Goal: Entertainment & Leisure: Consume media (video, audio)

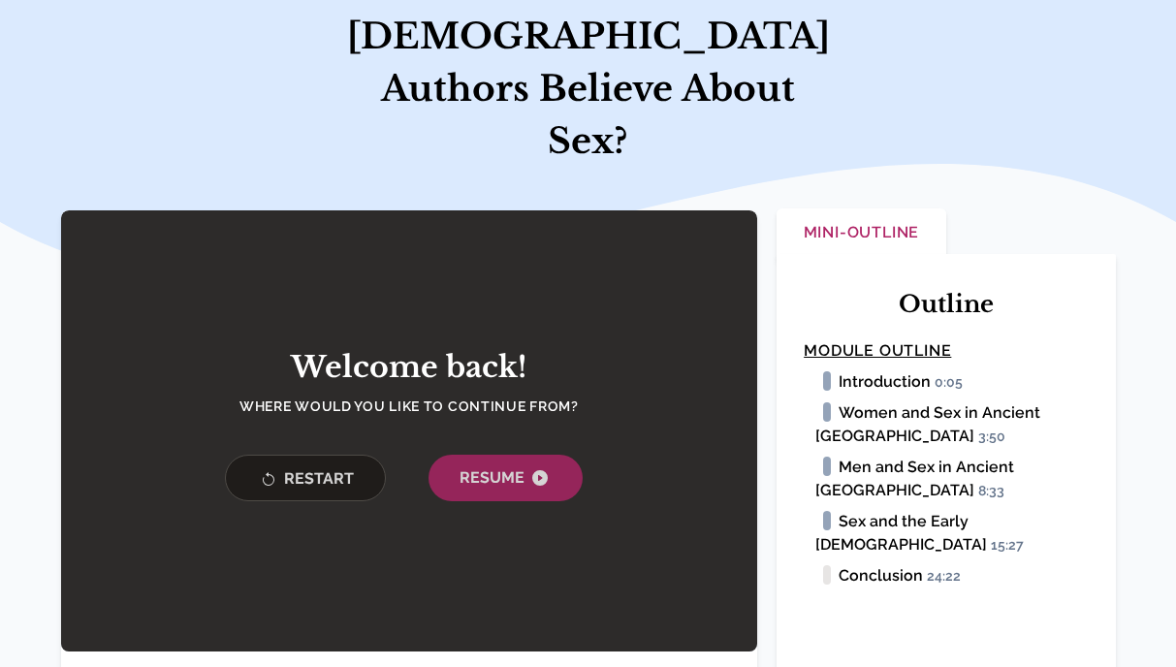
scroll to position [229, 0]
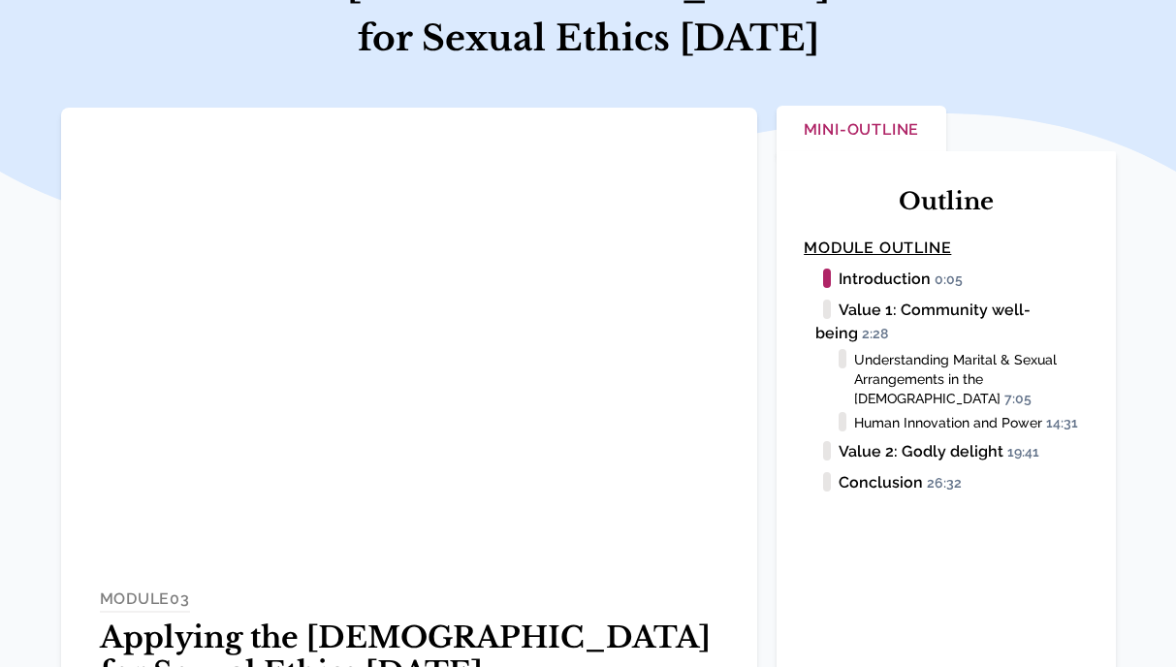
scroll to position [278, 0]
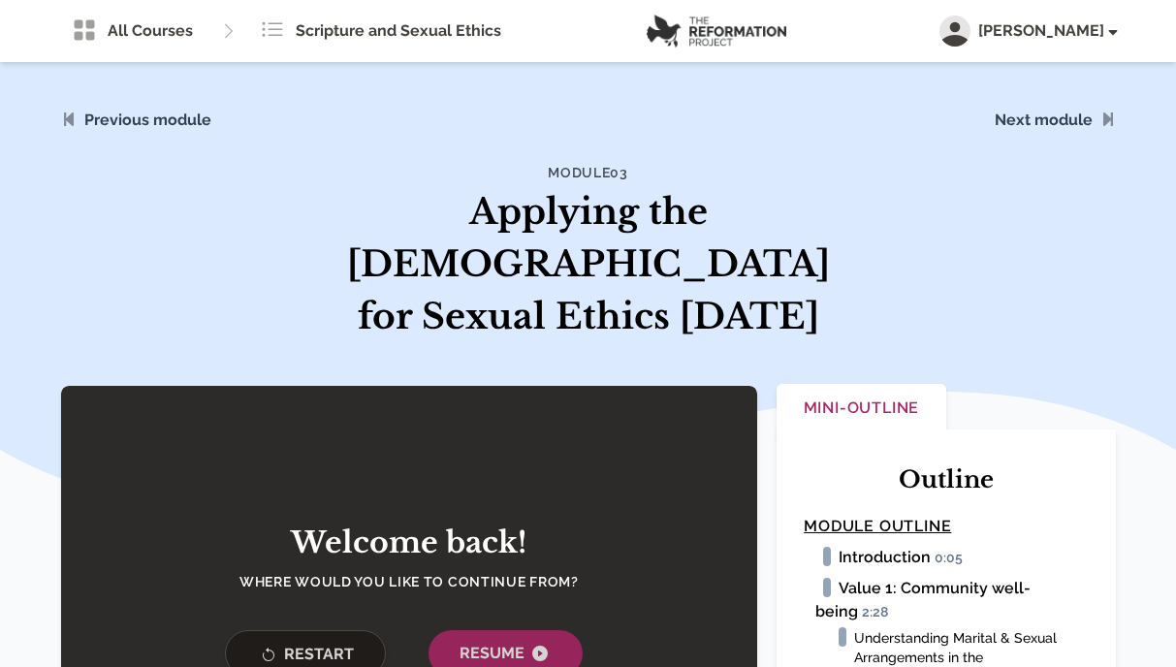
click at [320, 643] on span "Restart" at bounding box center [305, 655] width 97 height 24
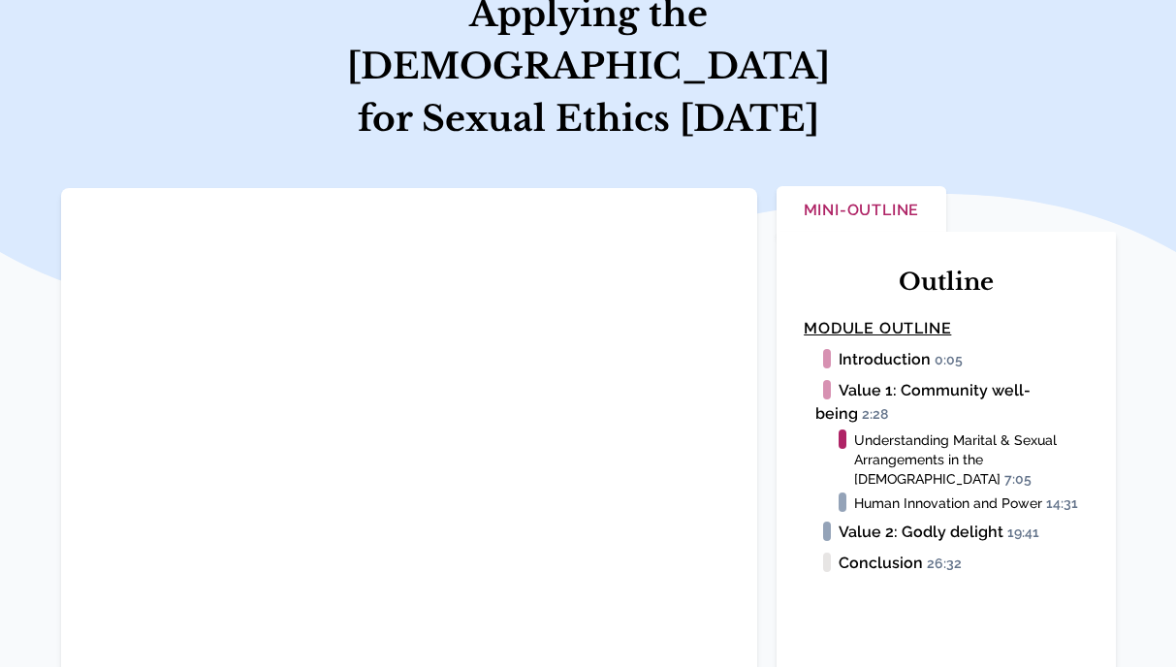
scroll to position [198, 0]
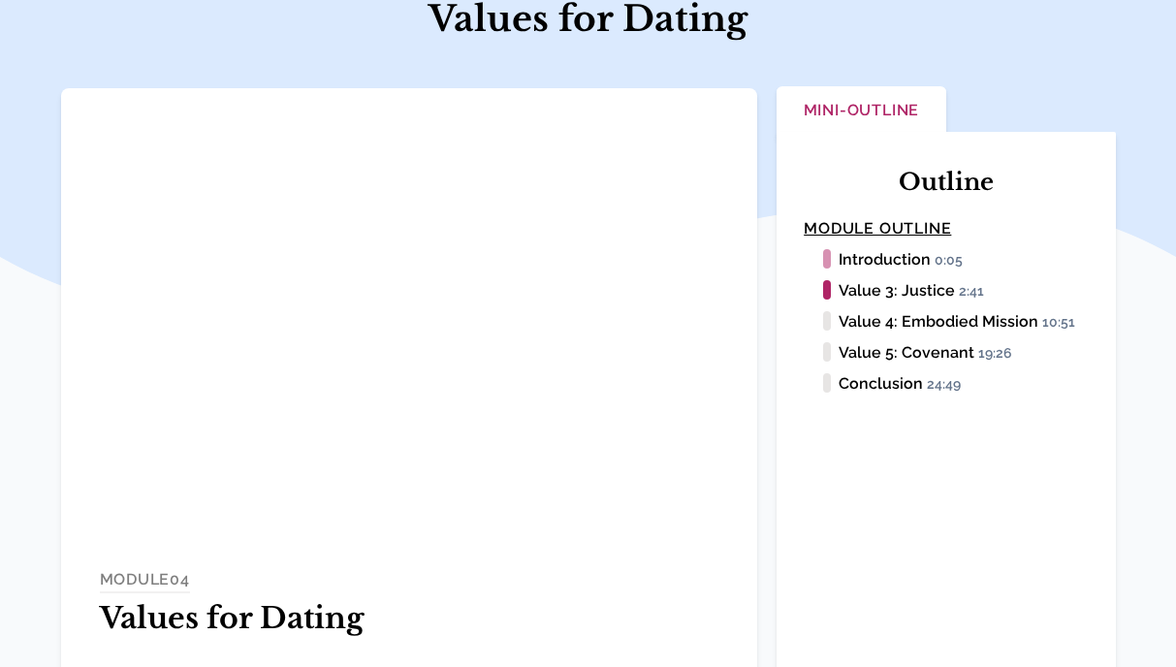
scroll to position [193, 0]
